Goal: Find specific page/section: Find specific page/section

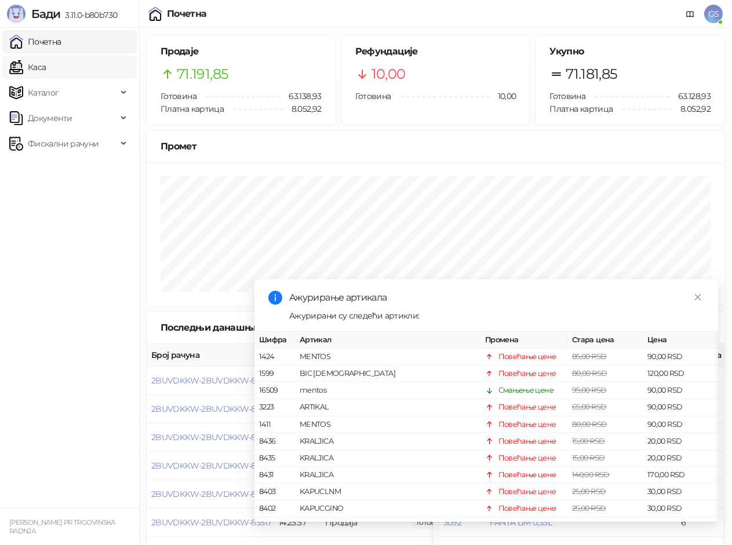
drag, startPoint x: 79, startPoint y: 41, endPoint x: 75, endPoint y: 65, distance: 24.7
click at [61, 42] on link "Почетна" at bounding box center [35, 41] width 52 height 23
click at [46, 65] on link "Каса" at bounding box center [27, 67] width 37 height 23
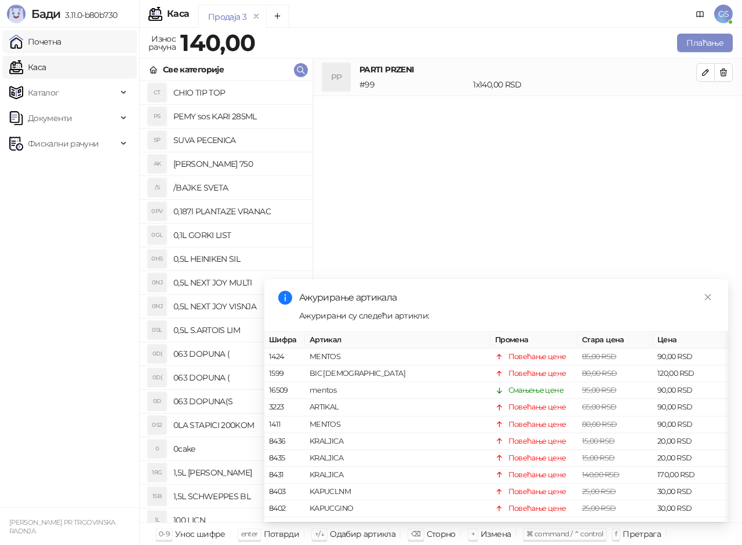
click at [61, 46] on link "Почетна" at bounding box center [35, 41] width 52 height 23
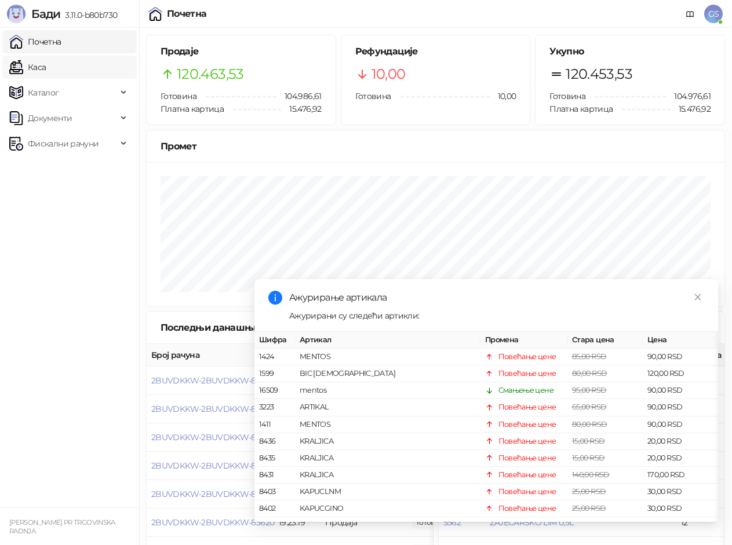
click at [46, 64] on link "Каса" at bounding box center [27, 67] width 37 height 23
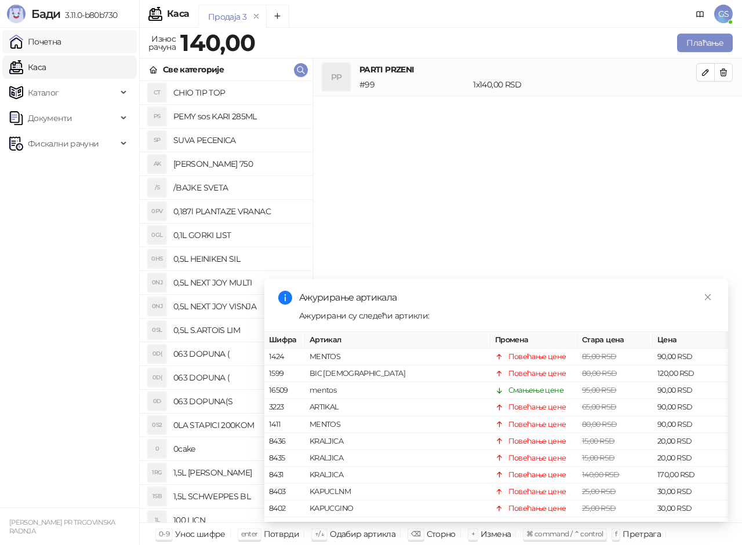
click at [61, 44] on link "Почетна" at bounding box center [35, 41] width 52 height 23
